Goal: Task Accomplishment & Management: Use online tool/utility

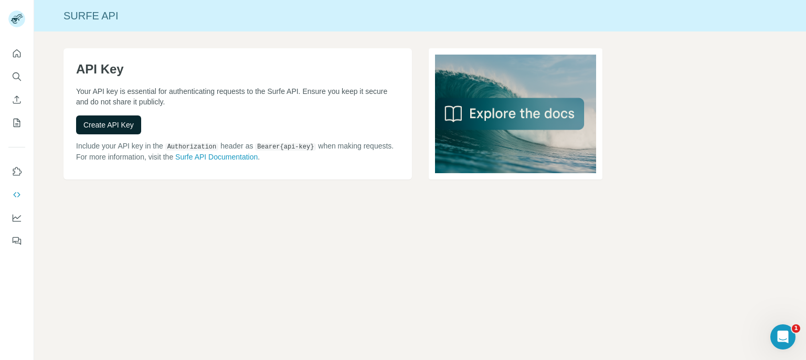
click at [114, 128] on span "Create API Key" at bounding box center [108, 125] width 50 height 10
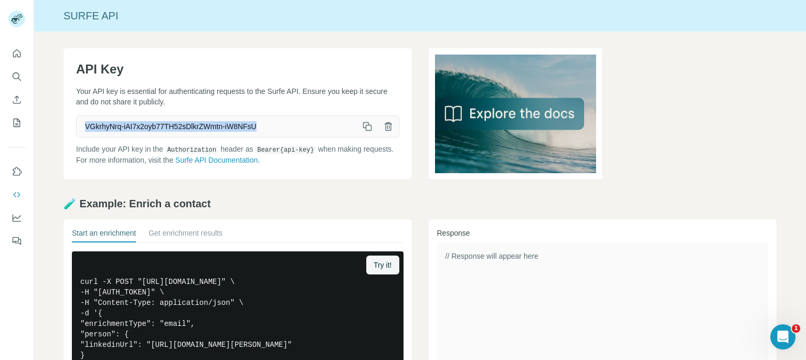
drag, startPoint x: 264, startPoint y: 125, endPoint x: 74, endPoint y: 127, distance: 189.5
click at [74, 127] on div "API Key Your API key is essential for authenticating requests to the Surfe API.…" at bounding box center [238, 113] width 349 height 131
click at [362, 127] on icon "button" at bounding box center [367, 126] width 10 height 10
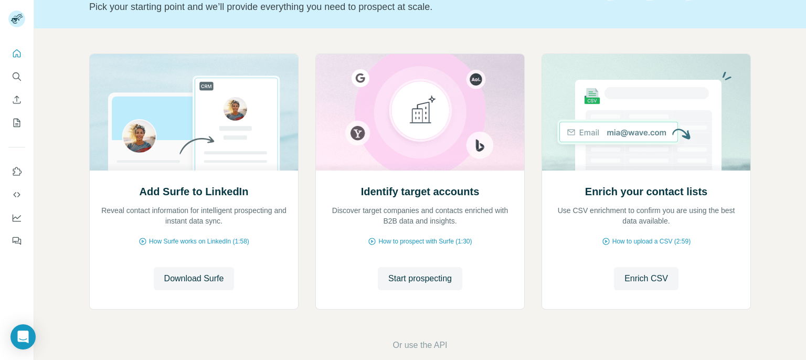
scroll to position [93, 0]
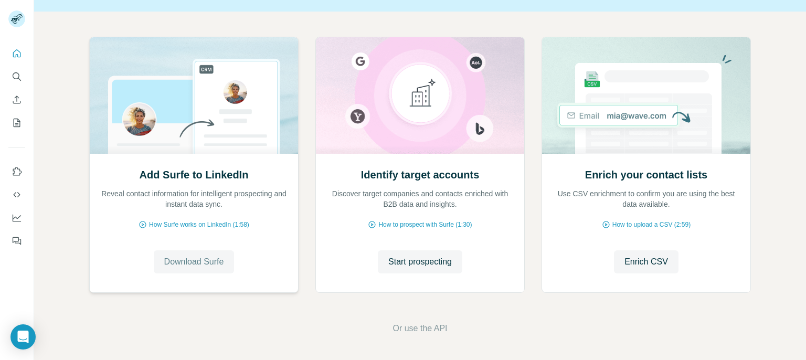
click at [197, 262] on span "Download Surfe" at bounding box center [194, 262] width 60 height 13
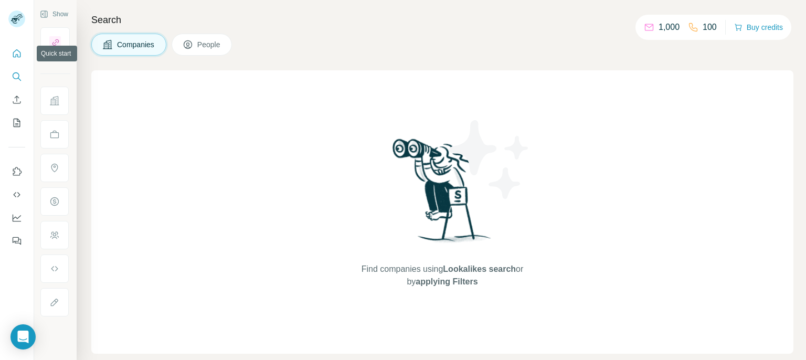
click at [17, 53] on icon "Quick start" at bounding box center [17, 53] width 10 height 10
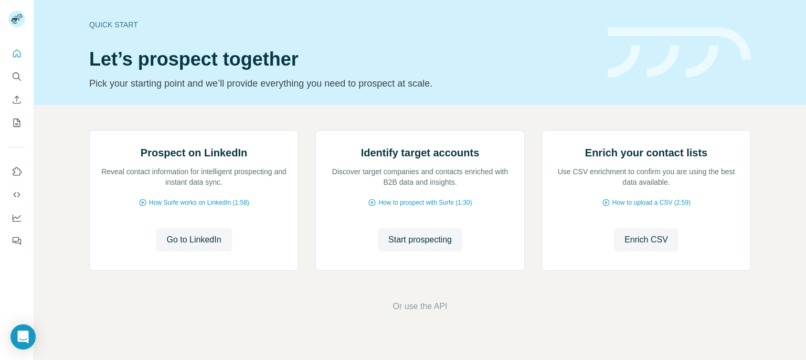
scroll to position [93, 0]
click at [195, 246] on span "Go to LinkedIn" at bounding box center [193, 240] width 55 height 13
click at [424, 246] on span "Start prospecting" at bounding box center [420, 240] width 64 height 13
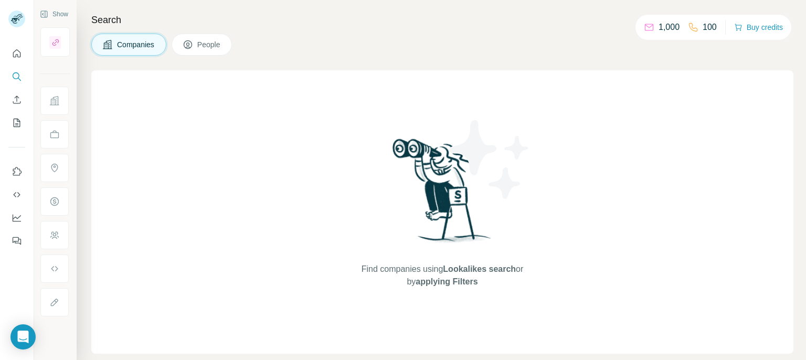
click at [121, 53] on button "Companies" at bounding box center [128, 45] width 75 height 22
click at [415, 271] on span "Find companies using Lookalikes search or by applying Filters" at bounding box center [443, 275] width 168 height 25
click at [20, 76] on icon "Search" at bounding box center [17, 76] width 10 height 10
click at [135, 38] on button "Companies" at bounding box center [128, 45] width 75 height 22
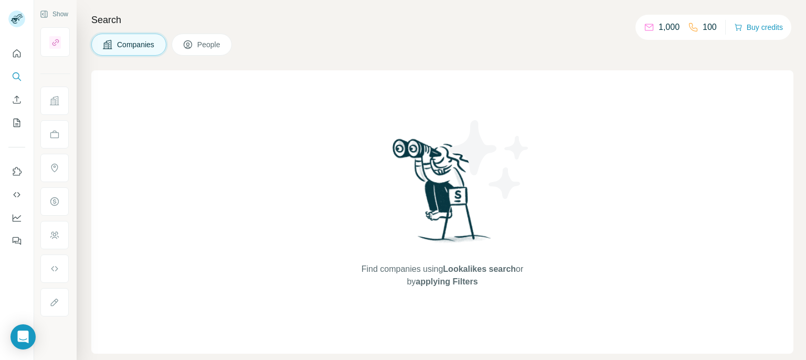
click at [500, 280] on span "Find companies using Lookalikes search or by applying Filters" at bounding box center [443, 275] width 168 height 25
click at [431, 216] on img at bounding box center [442, 194] width 109 height 117
click at [202, 46] on span "People" at bounding box center [209, 44] width 24 height 10
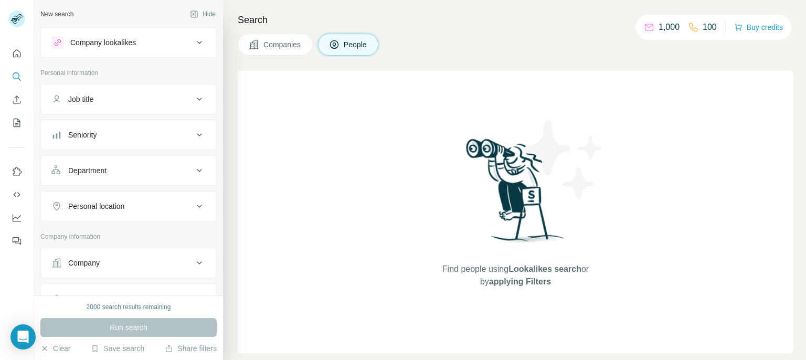
click at [277, 41] on span "Companies" at bounding box center [283, 44] width 38 height 10
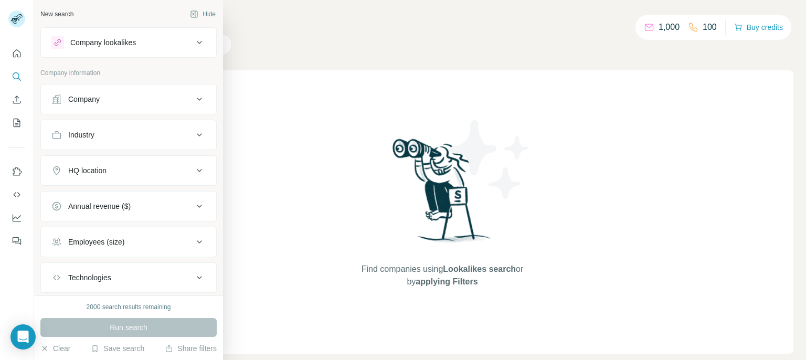
click at [151, 101] on div "Company" at bounding box center [122, 99] width 142 height 10
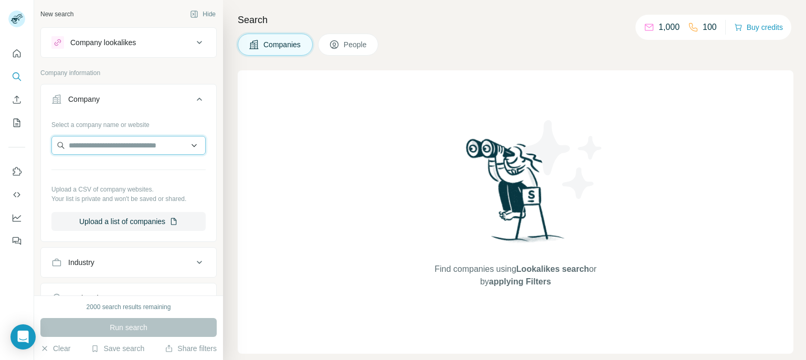
click at [126, 144] on input "text" at bounding box center [128, 145] width 154 height 19
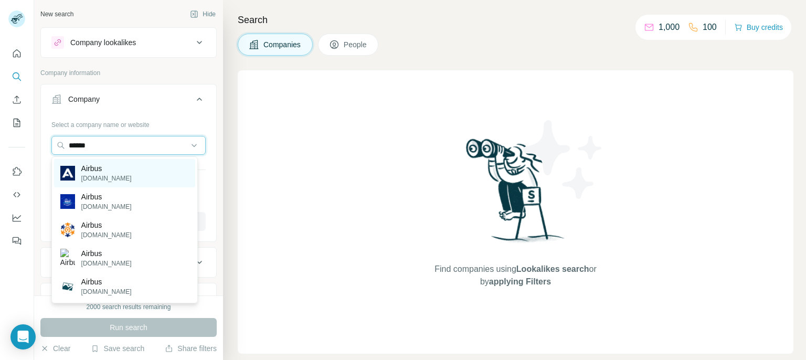
type input "******"
click at [140, 180] on div "Airbus airbus.com" at bounding box center [124, 173] width 141 height 28
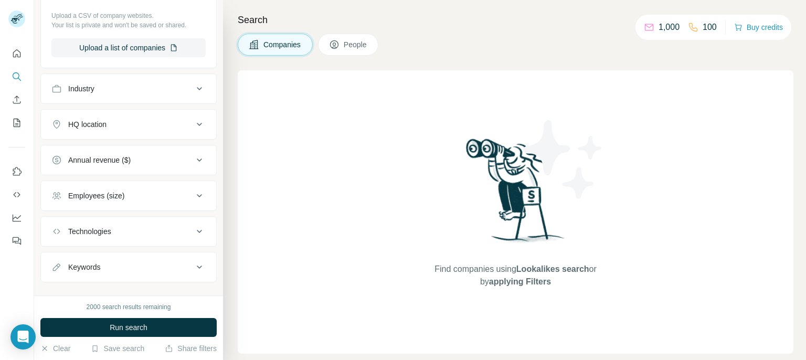
scroll to position [225, 0]
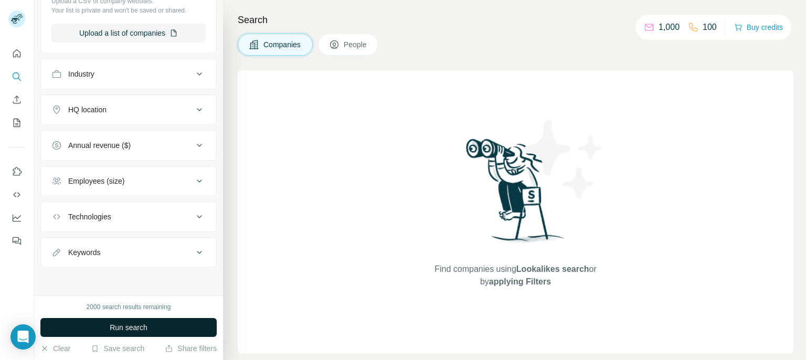
click at [110, 319] on button "Run search" at bounding box center [128, 327] width 176 height 19
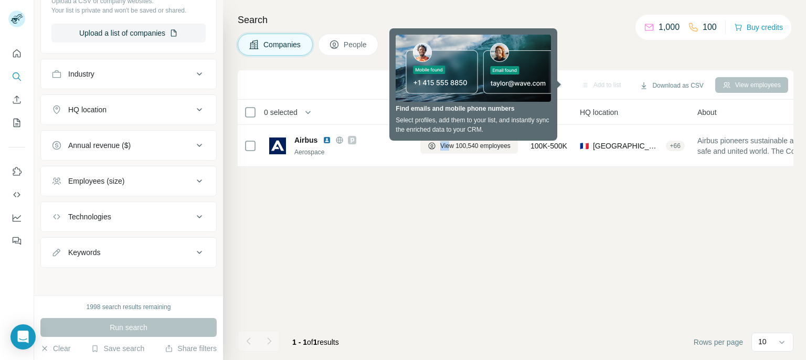
drag, startPoint x: 414, startPoint y: 172, endPoint x: 443, endPoint y: 170, distance: 29.5
click at [443, 170] on div "Sync to Pipedrive Add to list Download as CSV View employees 0 selected Compani…" at bounding box center [516, 215] width 556 height 290
click at [418, 248] on div "Sync to Pipedrive Add to list Download as CSV View employees 0 selected Compani…" at bounding box center [516, 215] width 556 height 290
drag, startPoint x: 386, startPoint y: 173, endPoint x: 508, endPoint y: 175, distance: 121.8
click at [508, 175] on div "Sync to Pipedrive Add to list Download as CSV View employees 0 selected Compani…" at bounding box center [516, 215] width 556 height 290
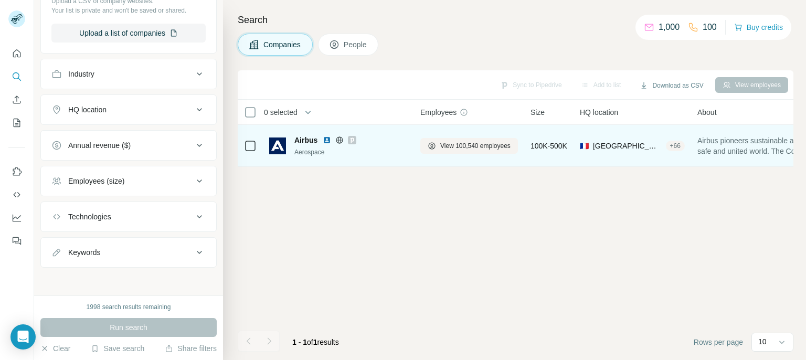
click at [307, 140] on span "Airbus" at bounding box center [305, 140] width 23 height 10
click at [477, 141] on span "View 100,540 employees" at bounding box center [475, 145] width 70 height 9
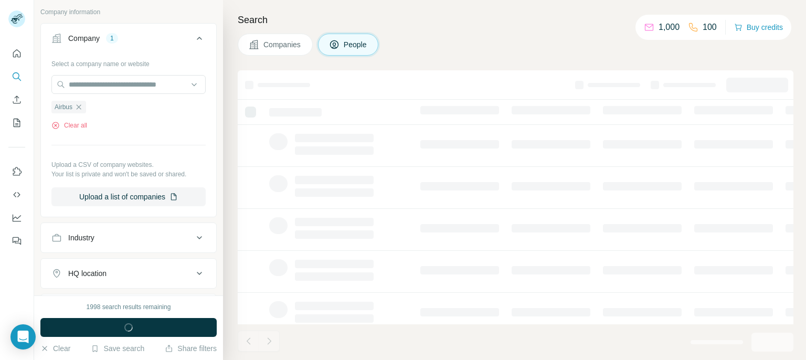
scroll to position [387, 0]
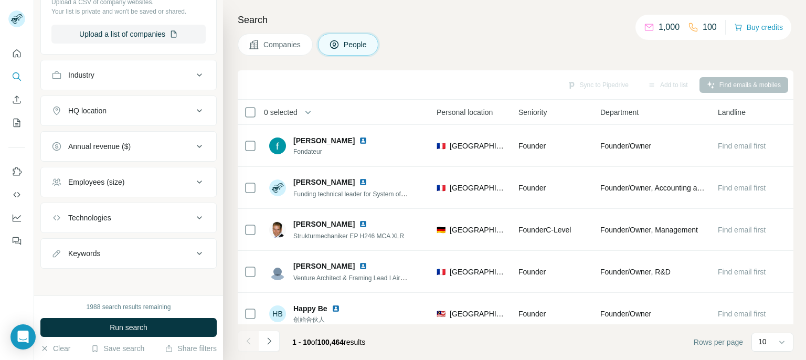
scroll to position [0, 352]
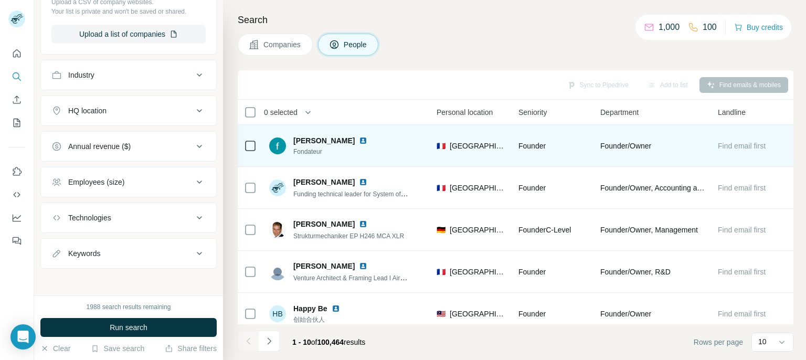
click at [727, 145] on span "Find email first" at bounding box center [742, 146] width 48 height 8
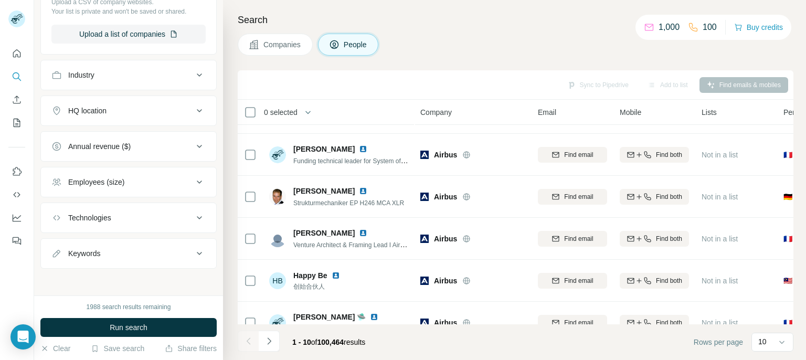
scroll to position [0, 0]
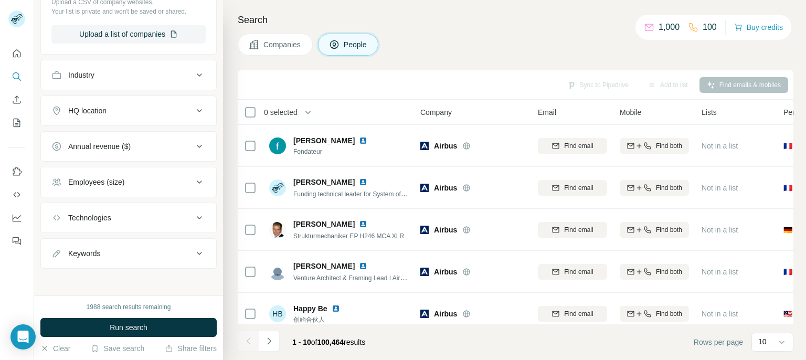
click at [168, 248] on div "Keywords" at bounding box center [122, 253] width 142 height 10
click at [102, 277] on input "text" at bounding box center [117, 279] width 133 height 19
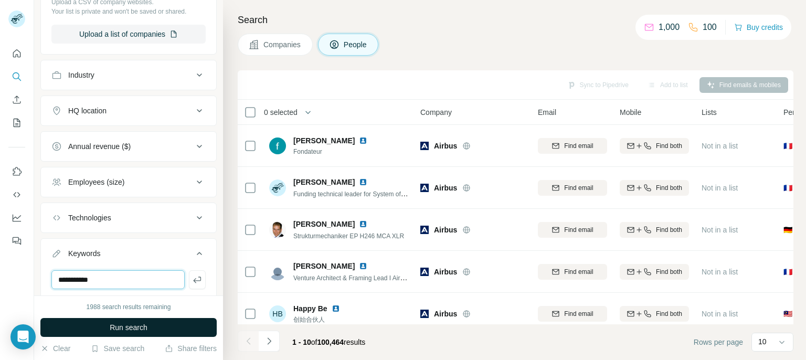
type input "**********"
click at [122, 326] on span "Run search" at bounding box center [129, 327] width 38 height 10
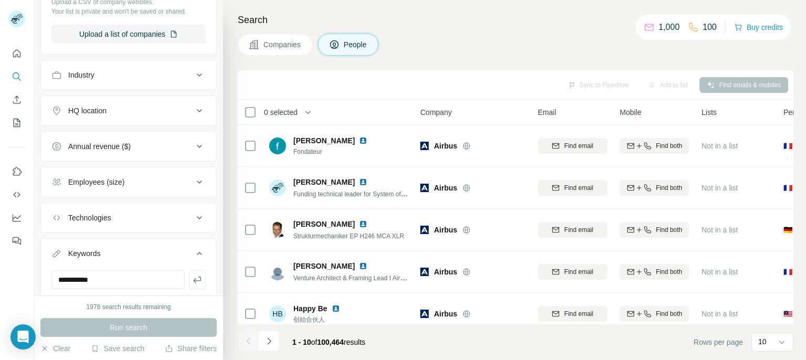
click at [270, 44] on span "Companies" at bounding box center [283, 44] width 38 height 10
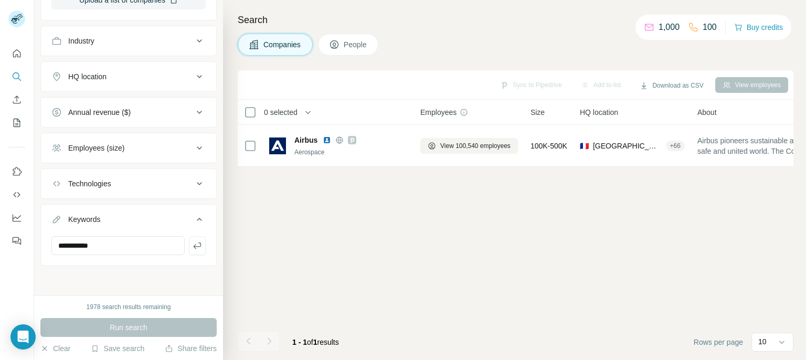
scroll to position [225, 0]
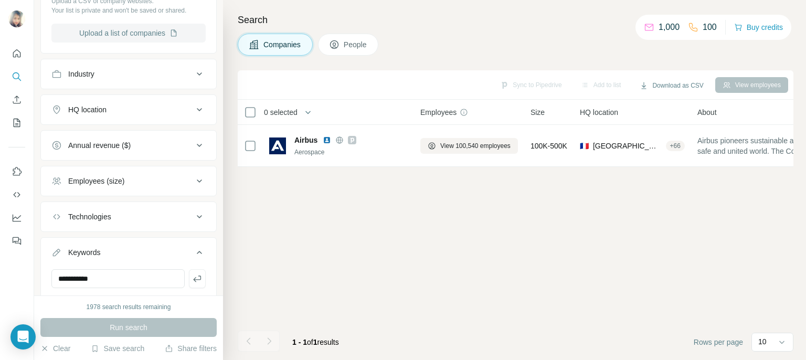
click at [130, 30] on button "Upload a list of companies" at bounding box center [128, 33] width 154 height 19
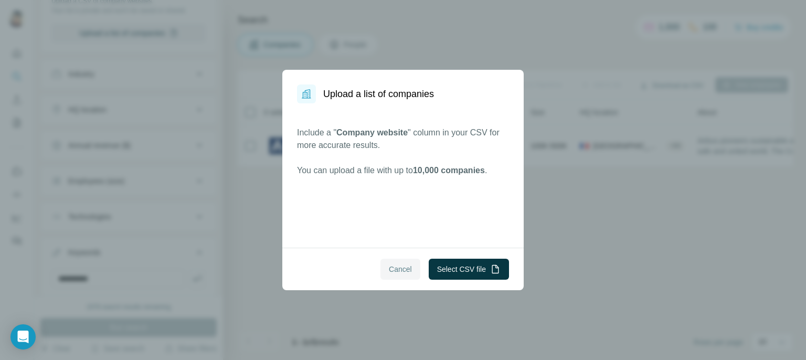
click at [397, 270] on span "Cancel" at bounding box center [400, 269] width 23 height 10
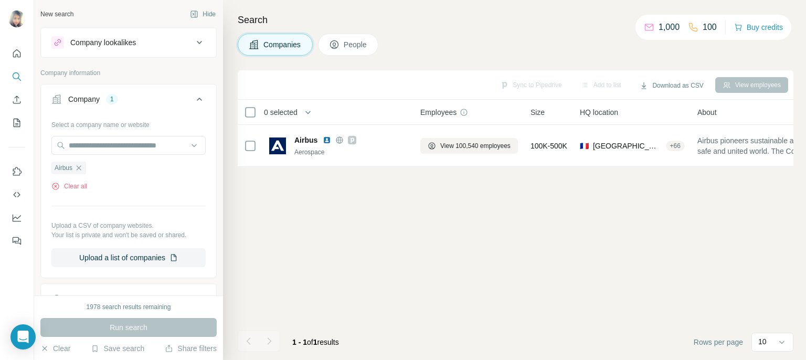
click at [132, 43] on div "Company lookalikes" at bounding box center [103, 42] width 66 height 10
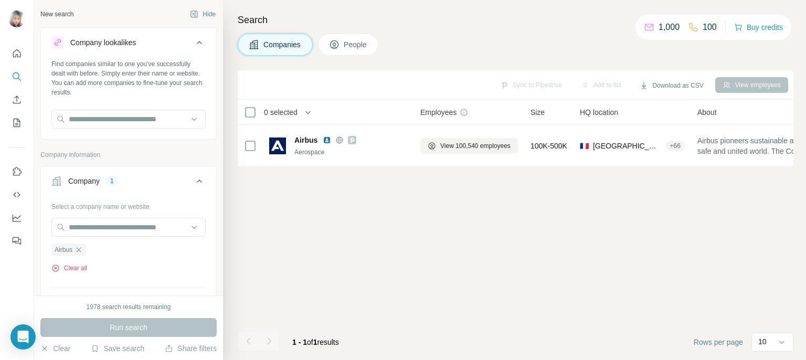
click at [56, 266] on icon "button" at bounding box center [55, 268] width 8 height 8
click at [369, 220] on div "Sync to Pipedrive Add to list Download as CSV View employees 0 selected Compani…" at bounding box center [516, 215] width 556 height 290
click at [374, 265] on div "Sync to Pipedrive Add to list Download as CSV View employees 0 selected Compani…" at bounding box center [516, 215] width 556 height 290
click at [475, 40] on div "Companies People" at bounding box center [516, 45] width 556 height 22
click at [13, 76] on icon "Search" at bounding box center [16, 75] width 7 height 7
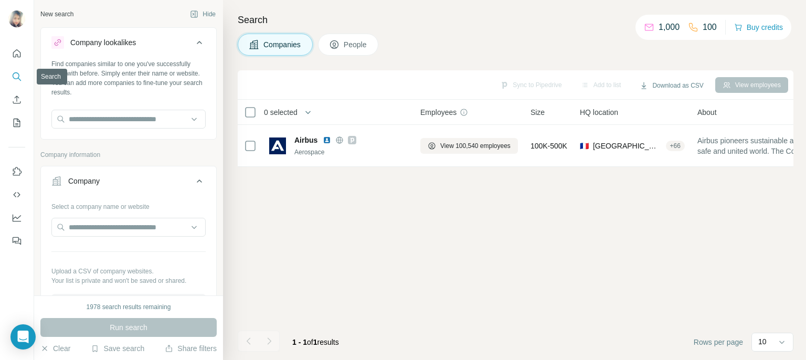
click at [13, 76] on icon "Search" at bounding box center [16, 75] width 7 height 7
click at [274, 40] on span "Companies" at bounding box center [283, 44] width 38 height 10
click at [348, 46] on span "People" at bounding box center [356, 44] width 24 height 10
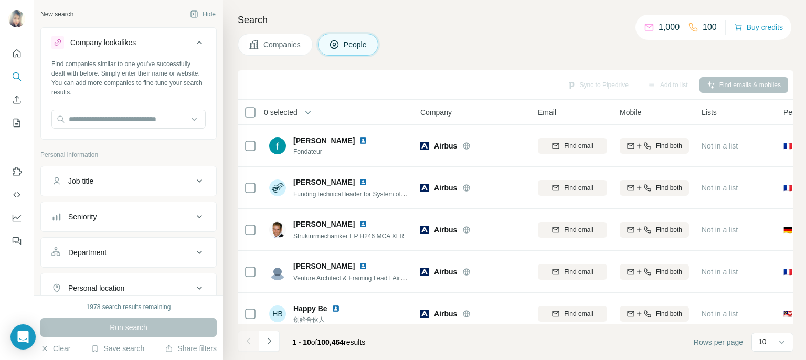
click at [273, 36] on button "Companies" at bounding box center [275, 45] width 75 height 22
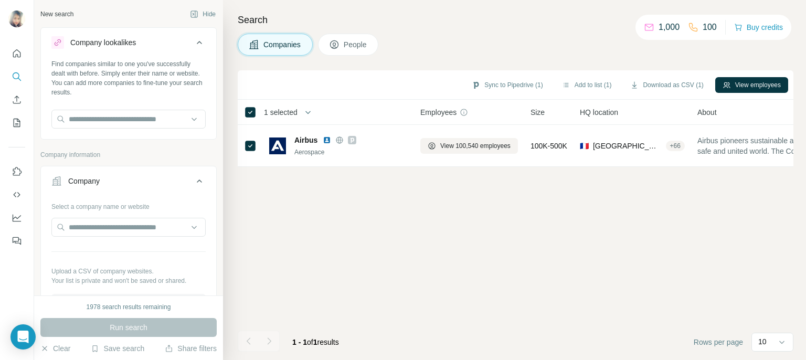
click at [740, 76] on div "Sync to Pipedrive (1) Add to list (1) Download as CSV (1) View employees" at bounding box center [515, 85] width 545 height 18
click at [739, 88] on button "View employees" at bounding box center [752, 85] width 73 height 16
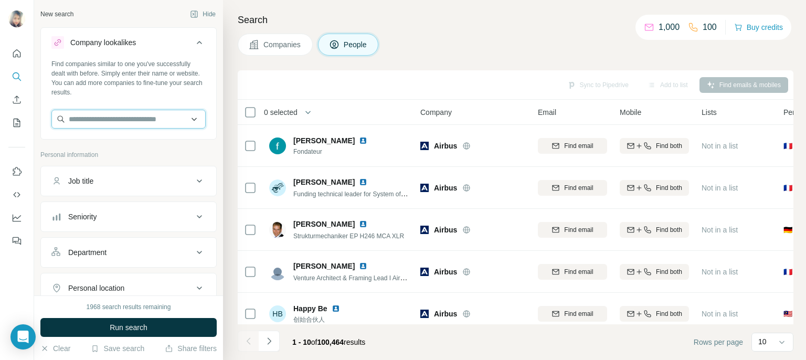
click at [126, 121] on input "text" at bounding box center [128, 119] width 154 height 19
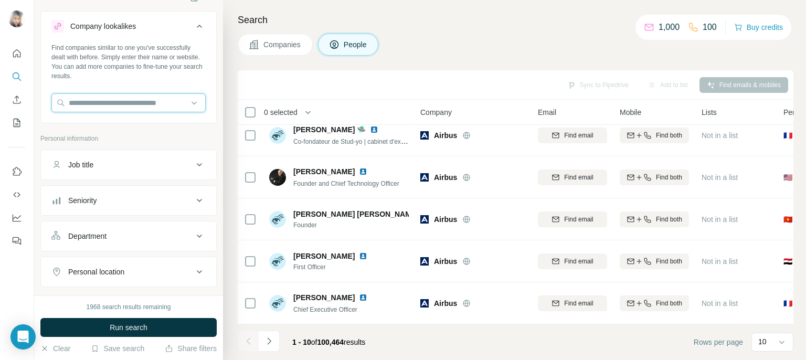
scroll to position [19, 0]
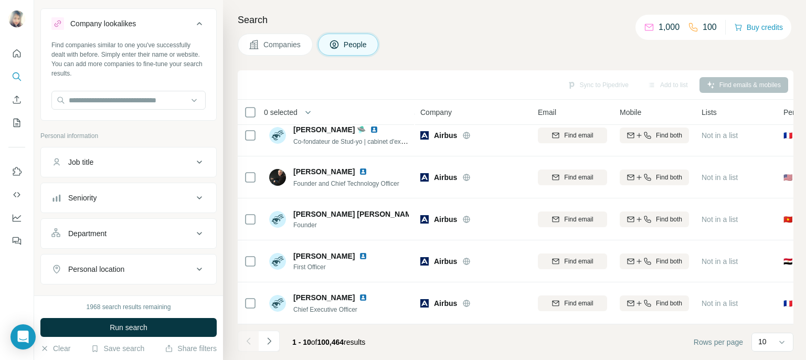
click at [283, 46] on span "Companies" at bounding box center [283, 44] width 38 height 10
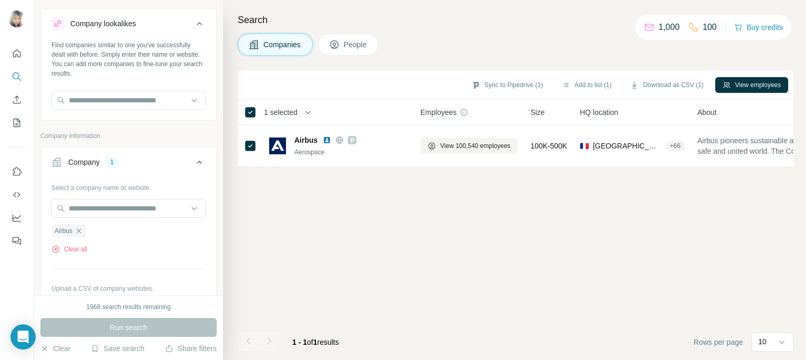
scroll to position [0, 0]
click at [143, 102] on input "text" at bounding box center [128, 100] width 154 height 19
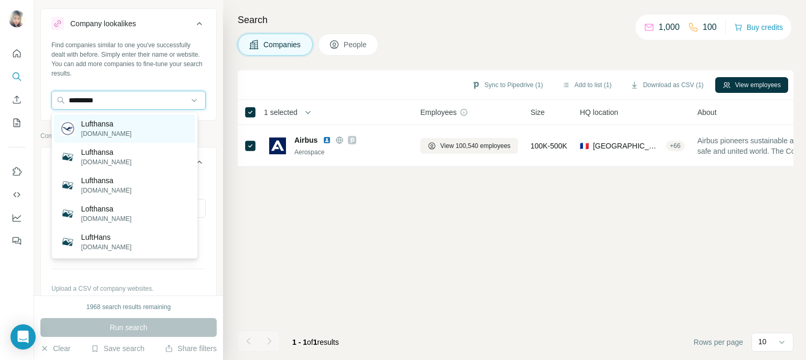
type input "*********"
click at [124, 125] on div "Lufthansa lufthansa.com" at bounding box center [124, 128] width 141 height 28
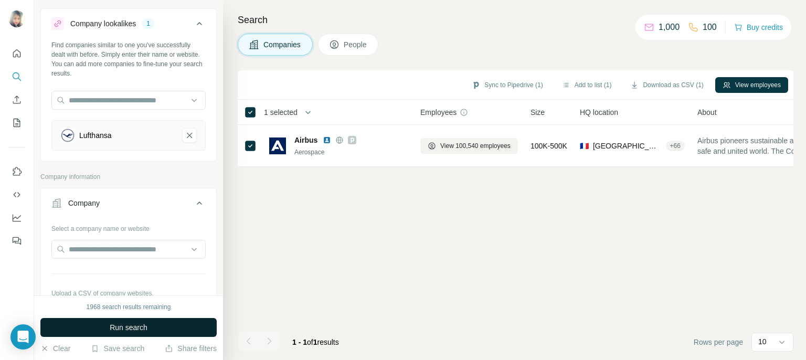
click at [119, 330] on span "Run search" at bounding box center [129, 327] width 38 height 10
